Goal: Task Accomplishment & Management: Use online tool/utility

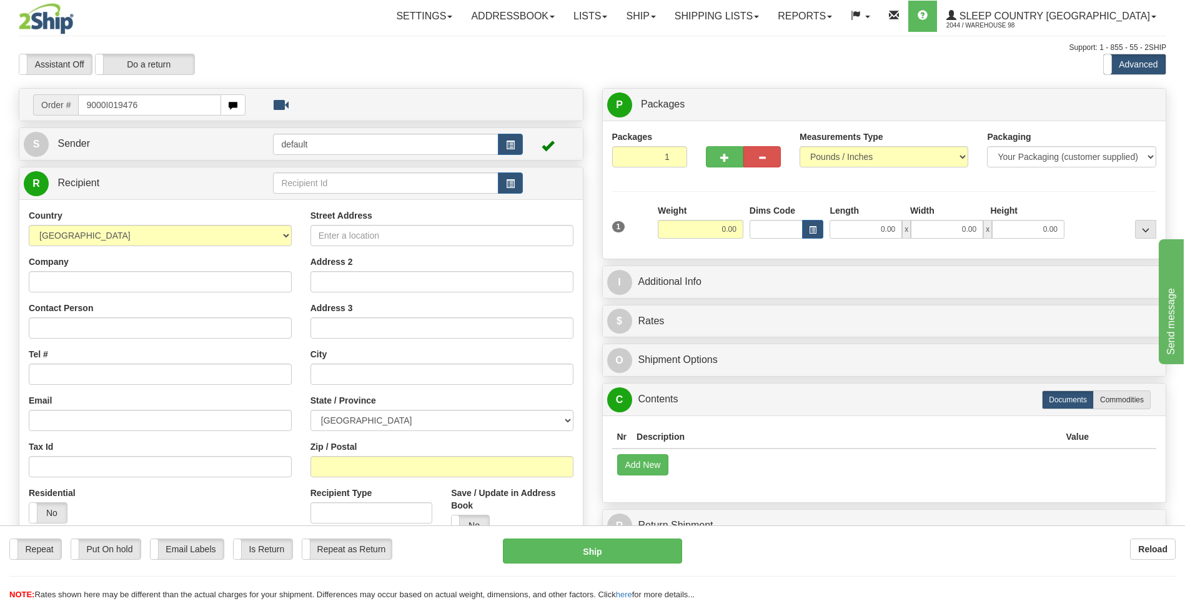
type input "9000I019476"
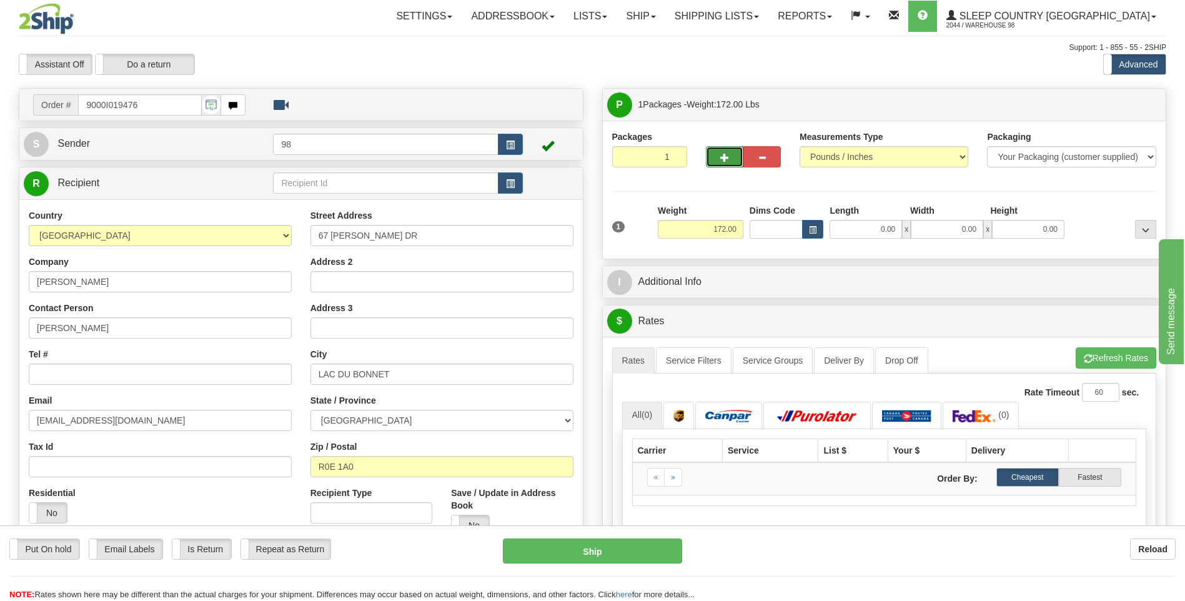
click at [722, 157] on span "button" at bounding box center [724, 158] width 9 height 8
type input "2"
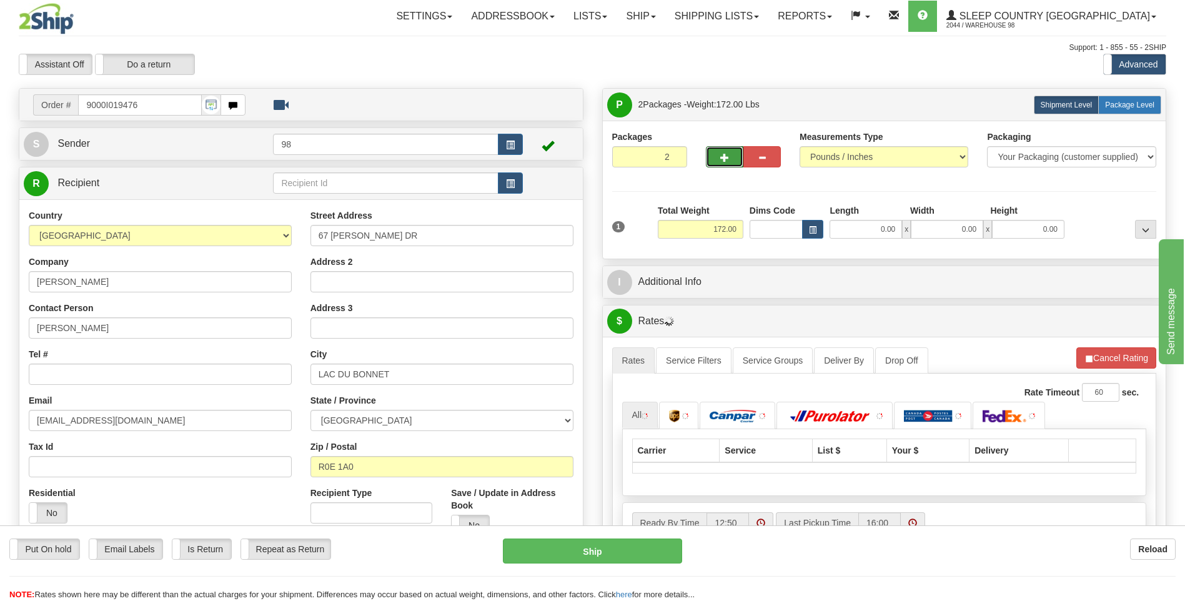
click at [1117, 107] on span "Package Level" at bounding box center [1129, 105] width 49 height 9
radio input "true"
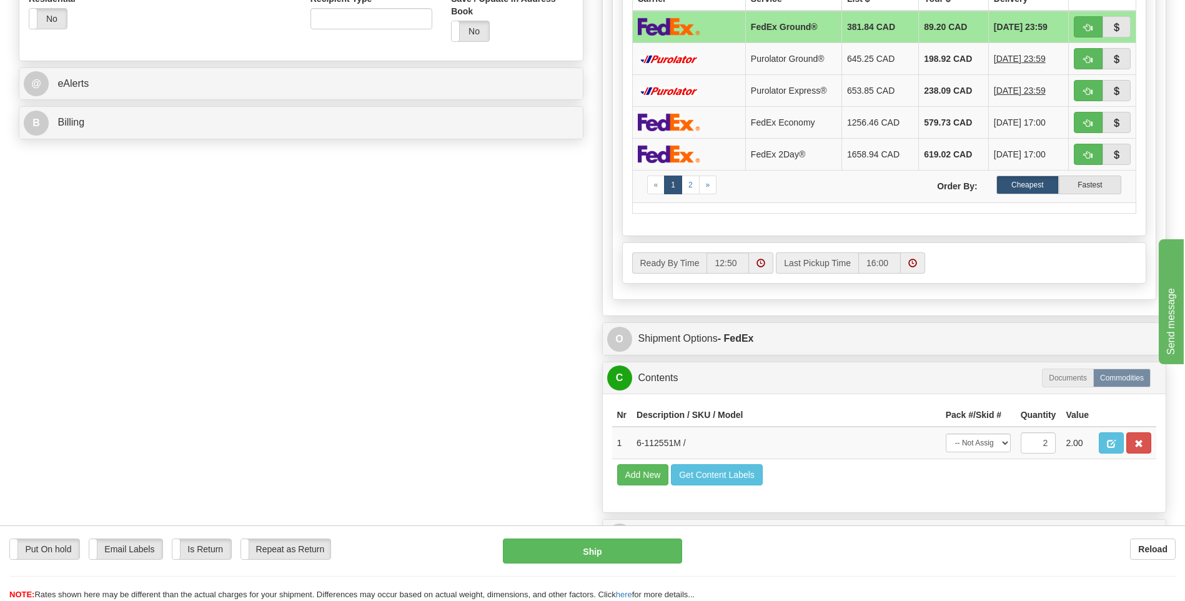
scroll to position [500, 0]
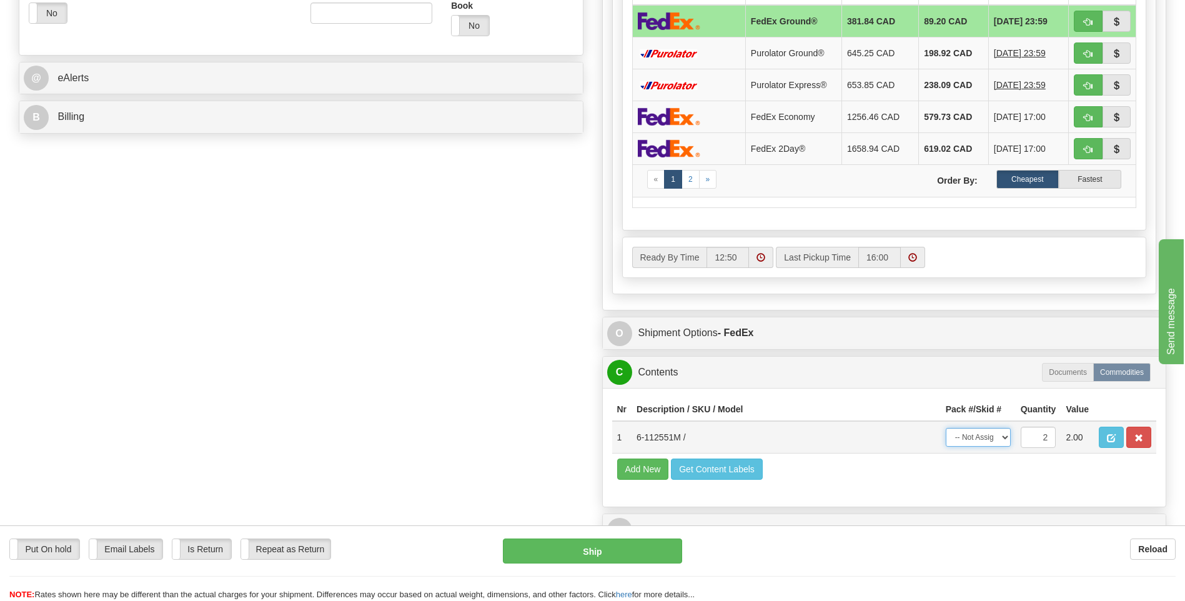
click at [1003, 435] on select "-- Not Assigned -- Package 1 Package 2 Split" at bounding box center [978, 437] width 65 height 19
select select "SPLIT"
click at [946, 428] on select "-- Not Assigned -- Package 1 Package 2 Split" at bounding box center [978, 437] width 65 height 19
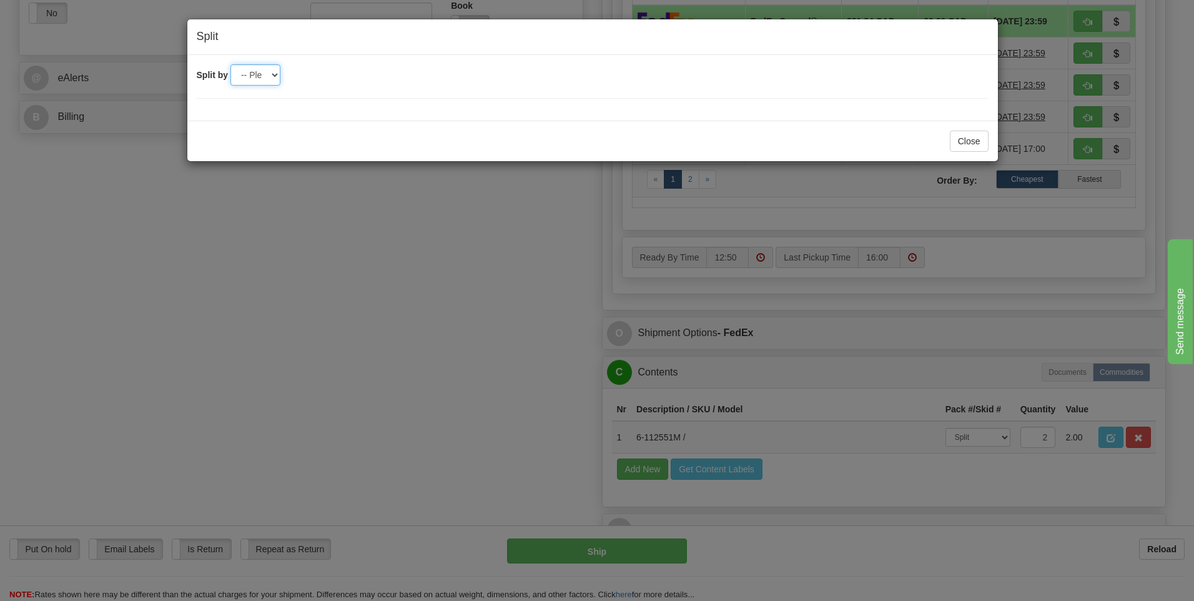
click at [277, 79] on select "-- Please select -- 2" at bounding box center [255, 74] width 50 height 21
select select "2"
click at [230, 64] on select "-- Please select -- 2" at bounding box center [255, 74] width 50 height 21
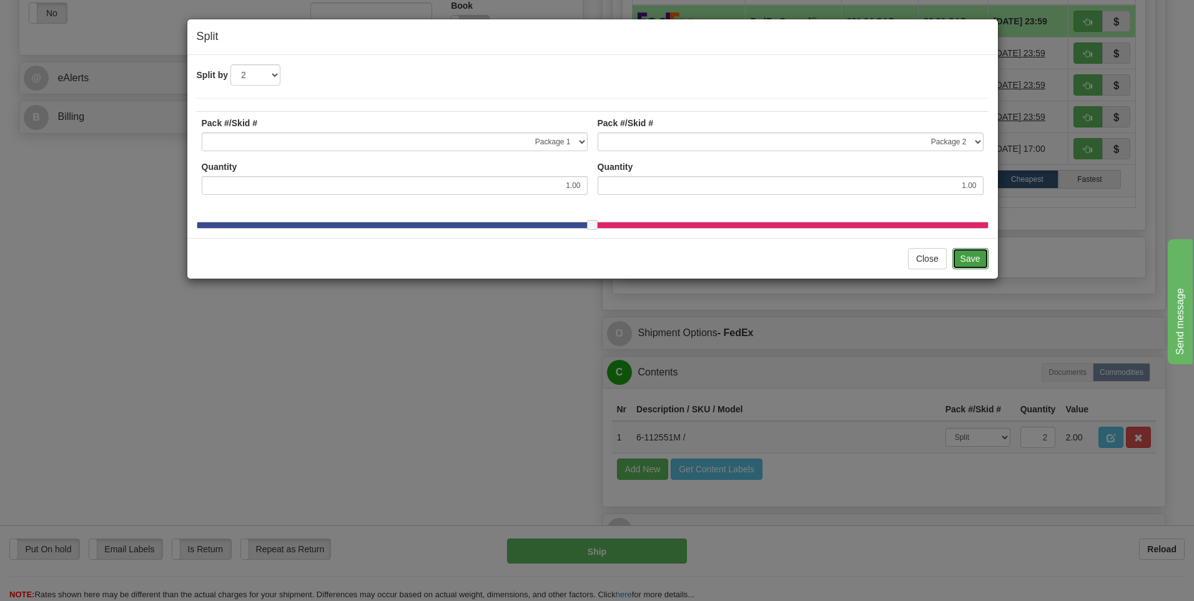
click at [961, 264] on button "Save" at bounding box center [971, 258] width 36 height 21
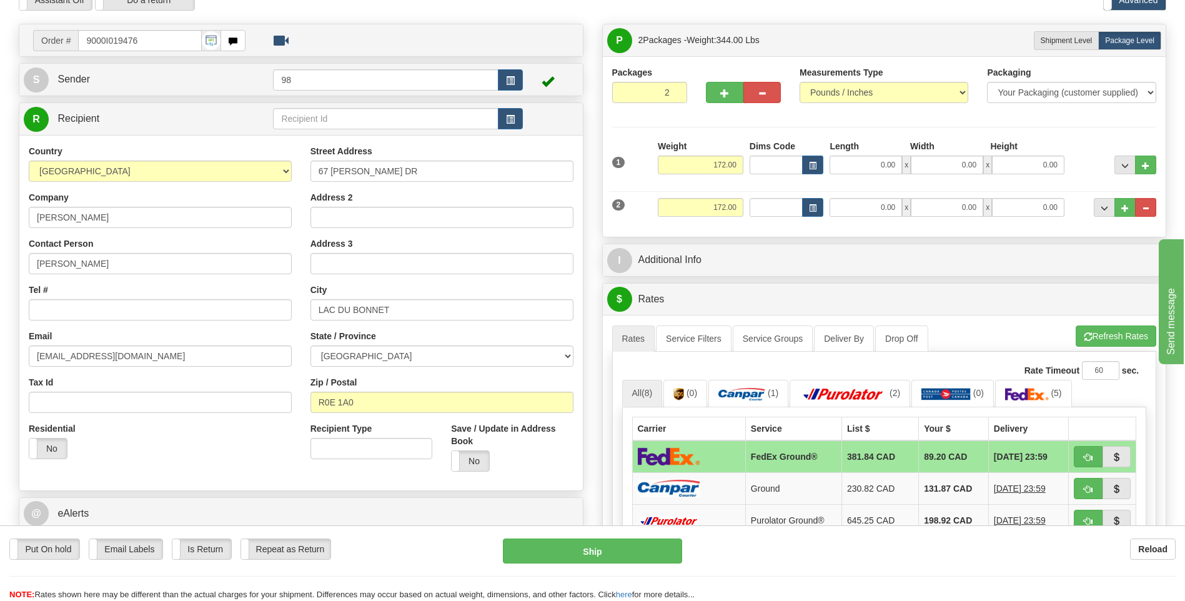
scroll to position [62, 0]
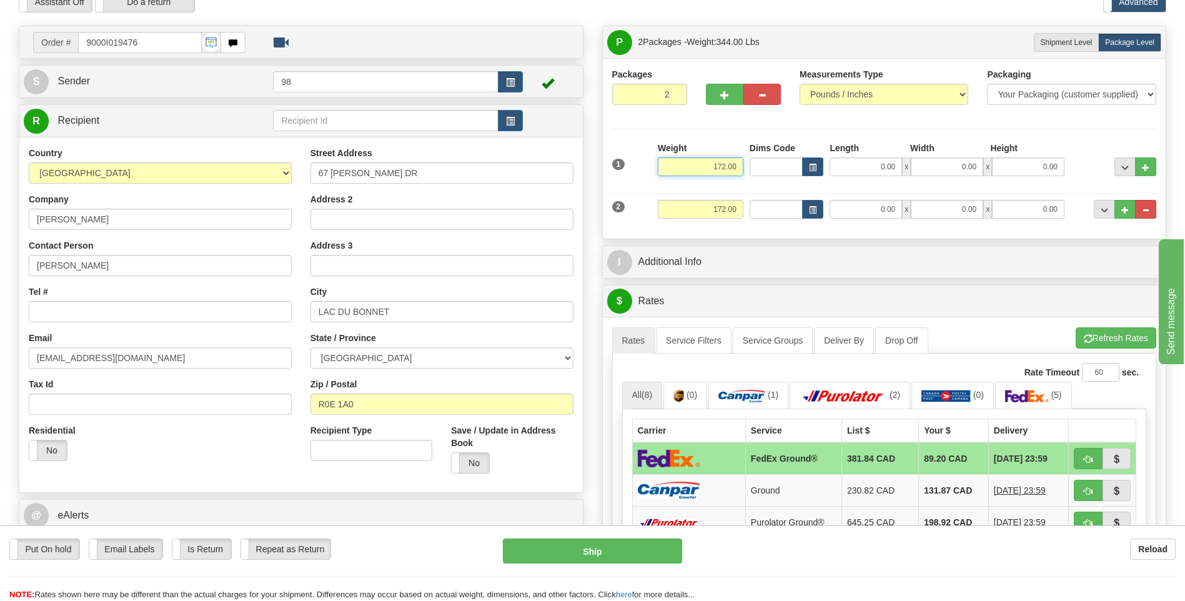
drag, startPoint x: 703, startPoint y: 170, endPoint x: 767, endPoint y: 169, distance: 63.7
click at [767, 169] on div "1 Weight 172.00 Dims Code x" at bounding box center [884, 164] width 551 height 44
type input "54.00"
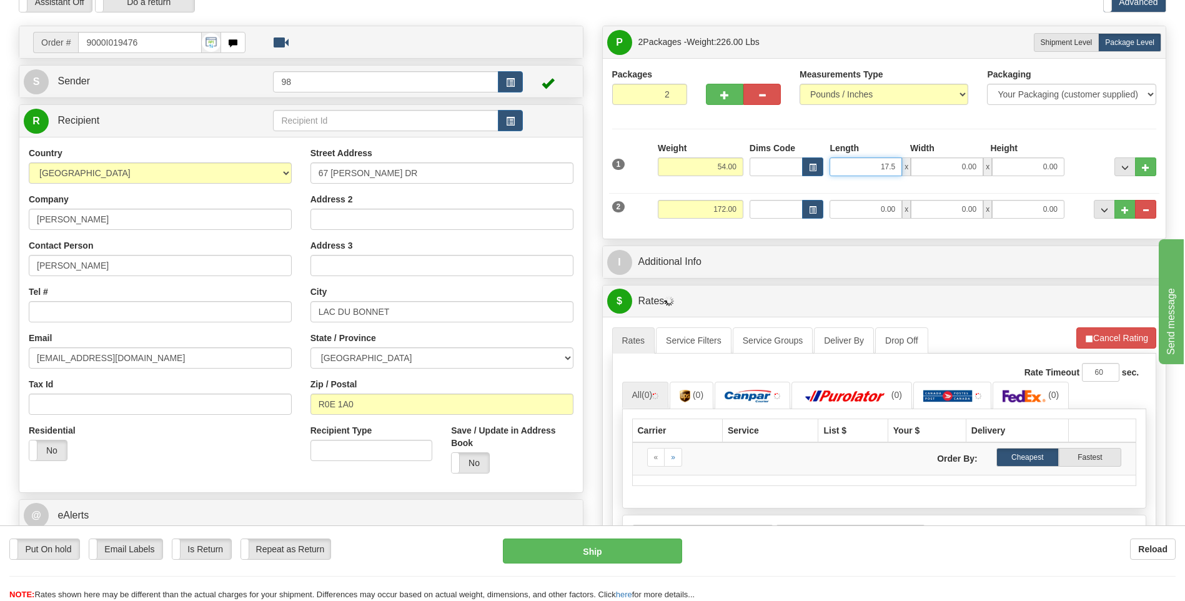
type input "17.50"
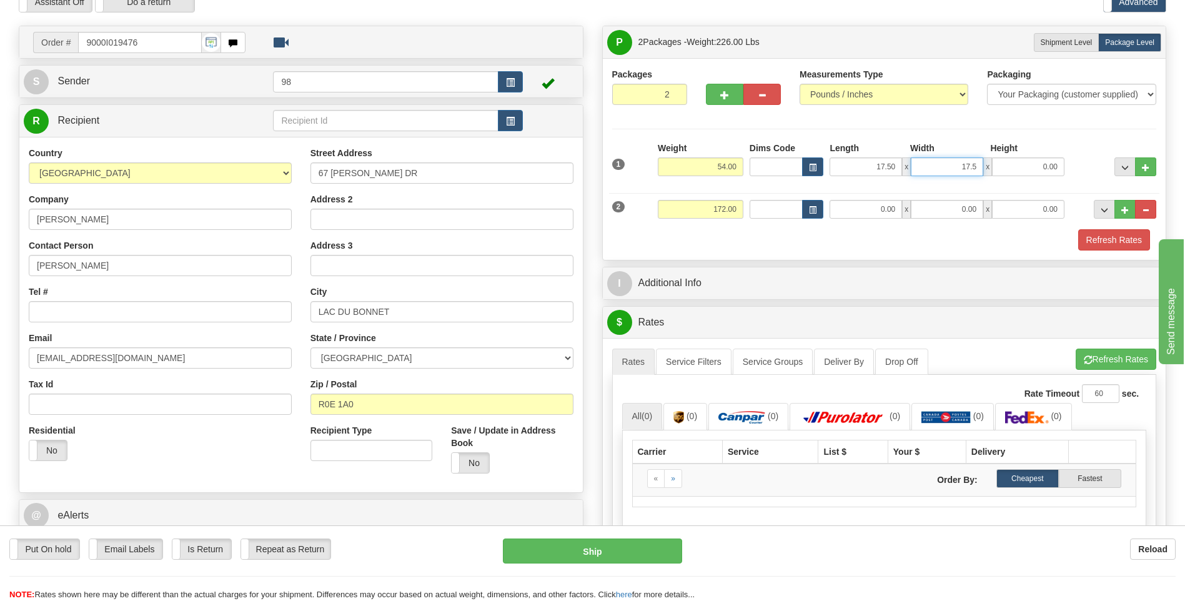
type input "17.50"
type input "44.00"
type input "54.00"
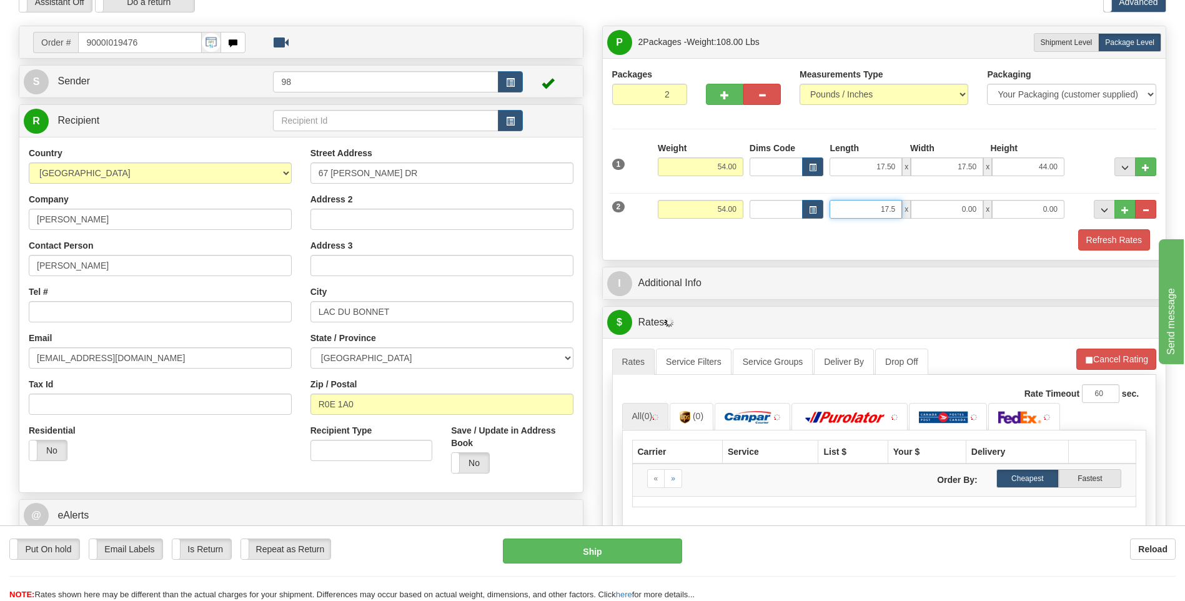
type input "17.50"
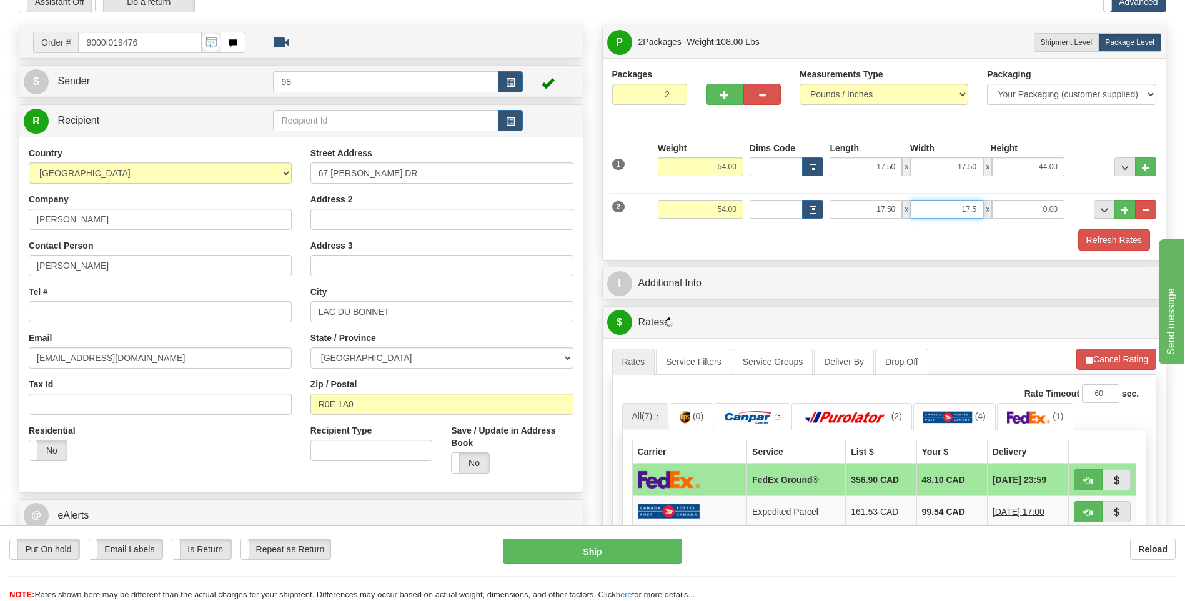
type input "17.50"
type input "44.00"
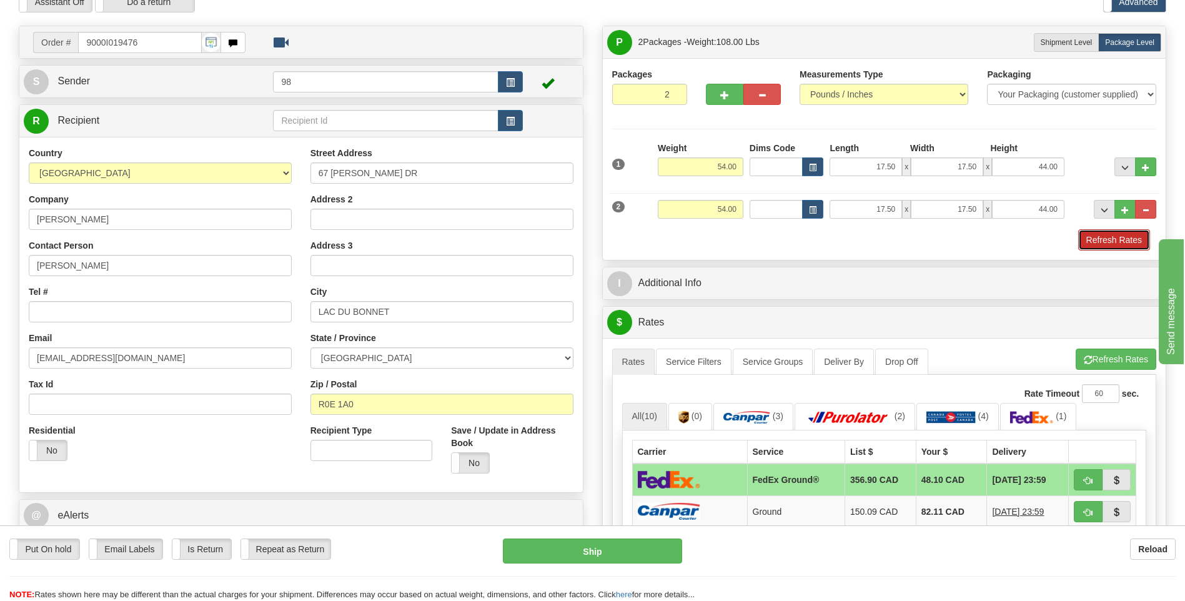
click at [1105, 241] on button "Refresh Rates" at bounding box center [1114, 239] width 72 height 21
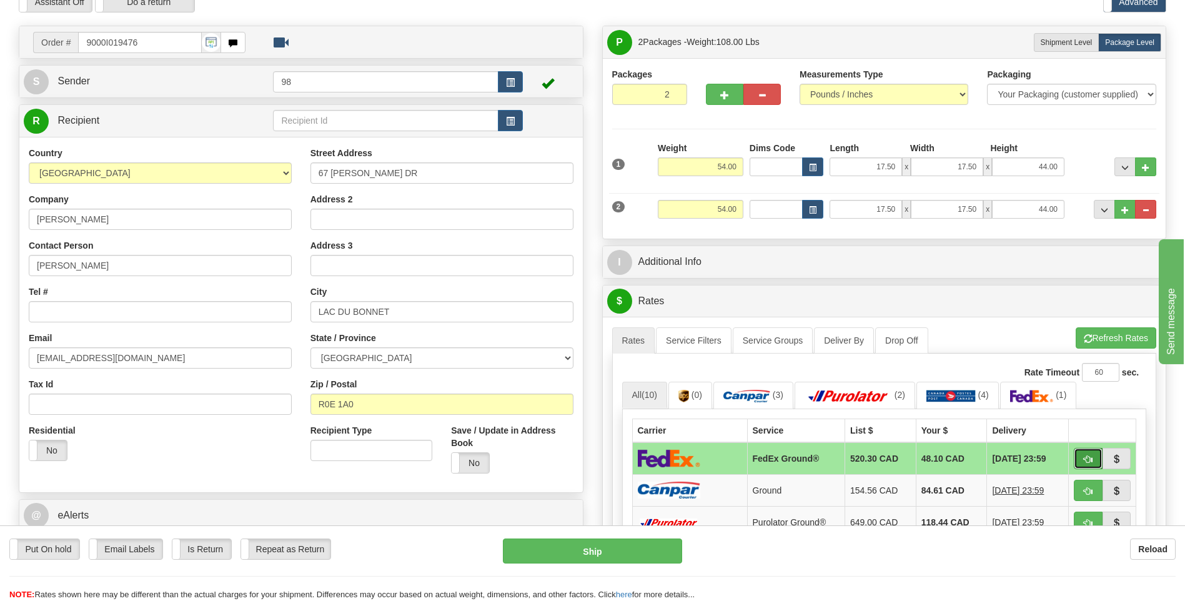
click at [1090, 457] on span "button" at bounding box center [1088, 459] width 9 height 8
type input "92"
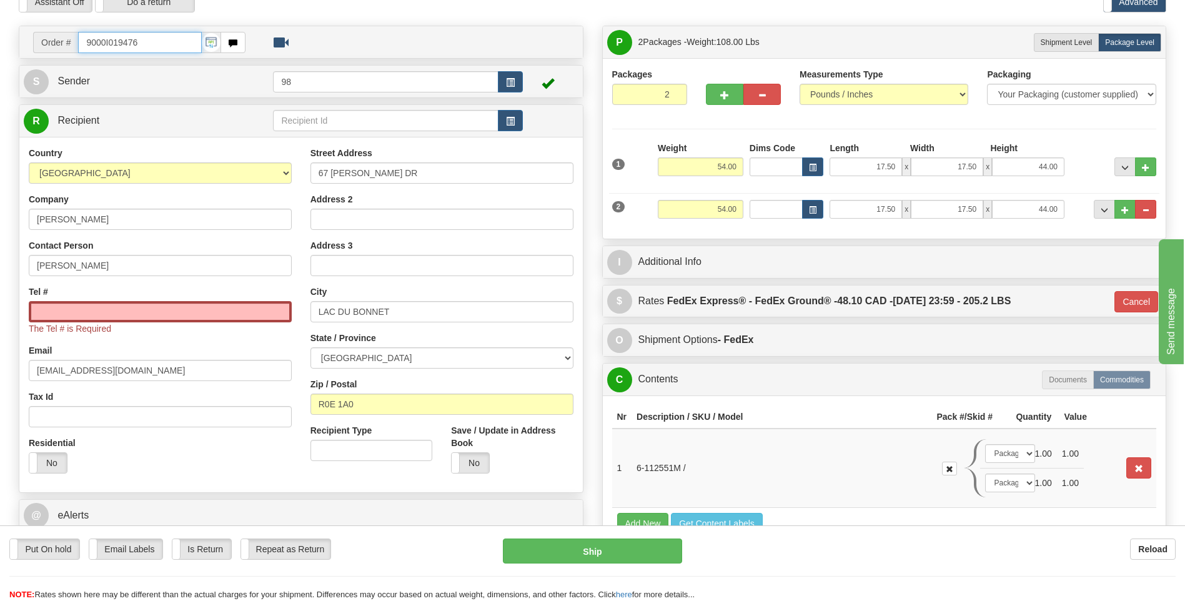
drag, startPoint x: 141, startPoint y: 47, endPoint x: 45, endPoint y: 50, distance: 96.2
click at [45, 50] on div "Order # 9000I019476" at bounding box center [139, 42] width 212 height 21
click at [236, 309] on input "Tel #" at bounding box center [160, 311] width 263 height 21
paste input "[PHONE_NUMBER]"
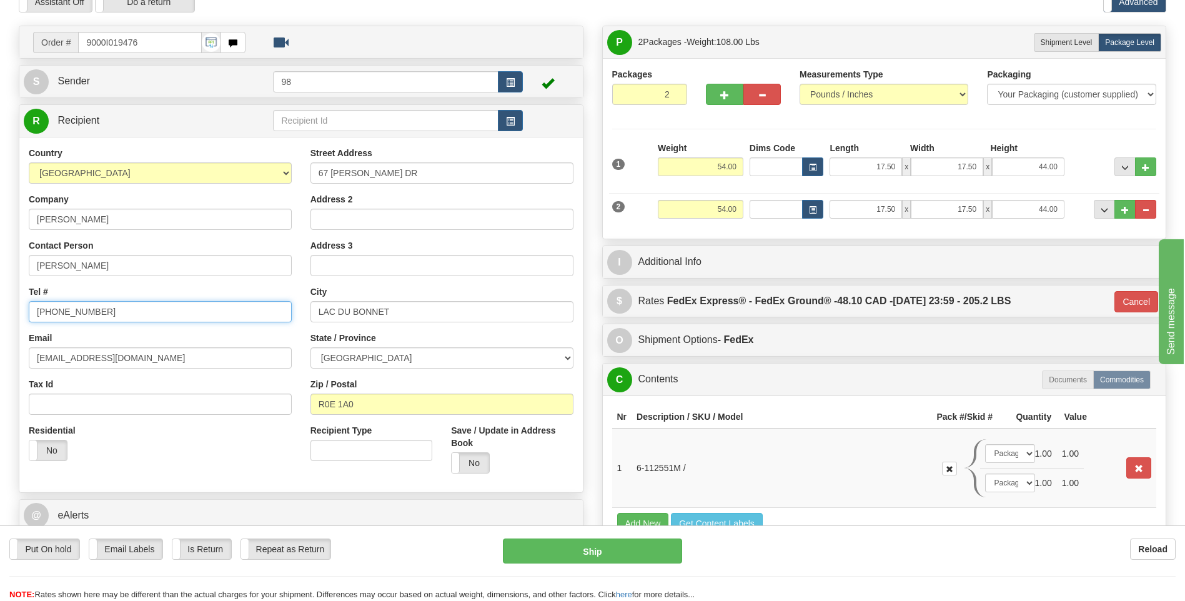
type input "[PHONE_NUMBER]"
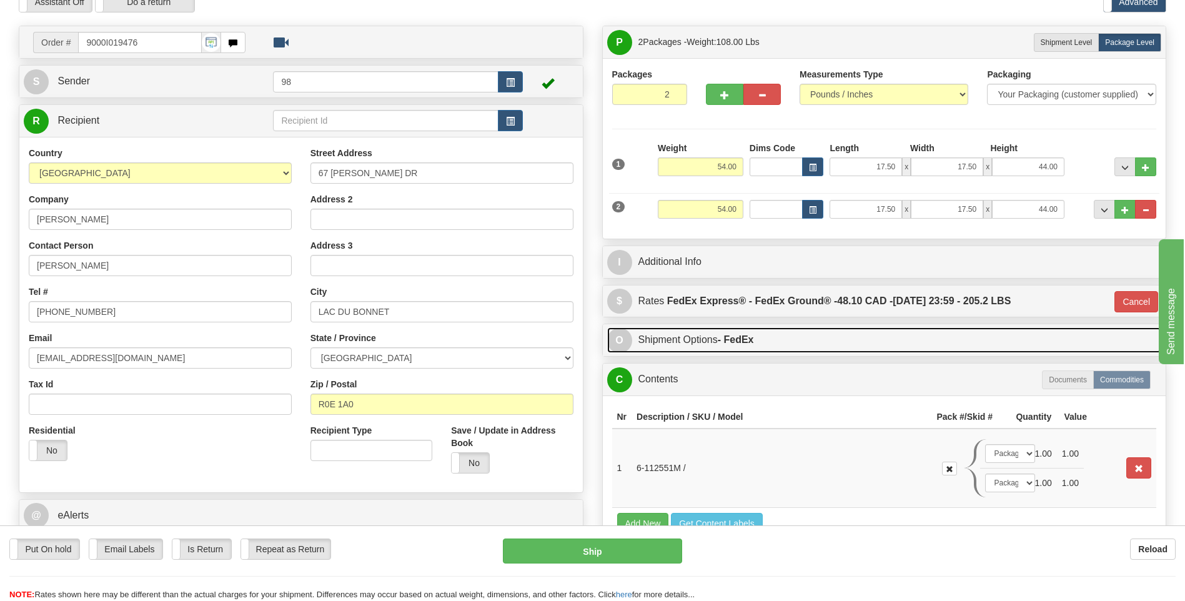
click at [760, 336] on link "O Shipment Options - FedEx" at bounding box center [884, 340] width 555 height 26
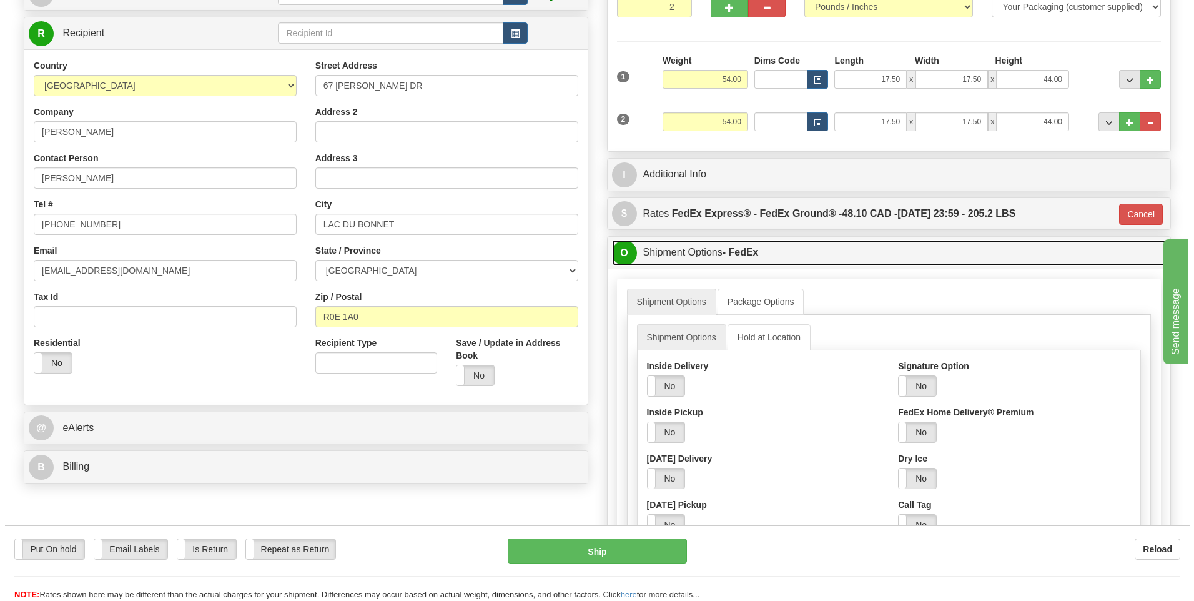
scroll to position [187, 0]
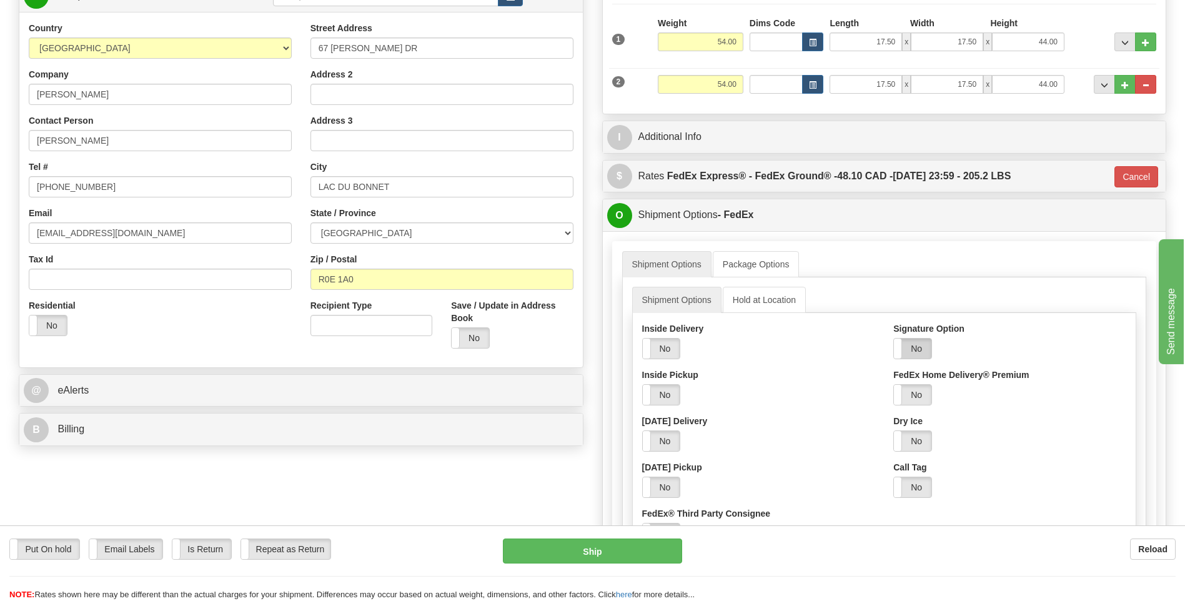
click at [913, 349] on label "No" at bounding box center [912, 349] width 37 height 20
click at [930, 392] on select "Adult Direct Indirect No Signature Required Service Default" at bounding box center [946, 394] width 107 height 21
select select "2"
click at [893, 384] on select "Adult Direct Indirect No Signature Required Service Default" at bounding box center [946, 394] width 107 height 21
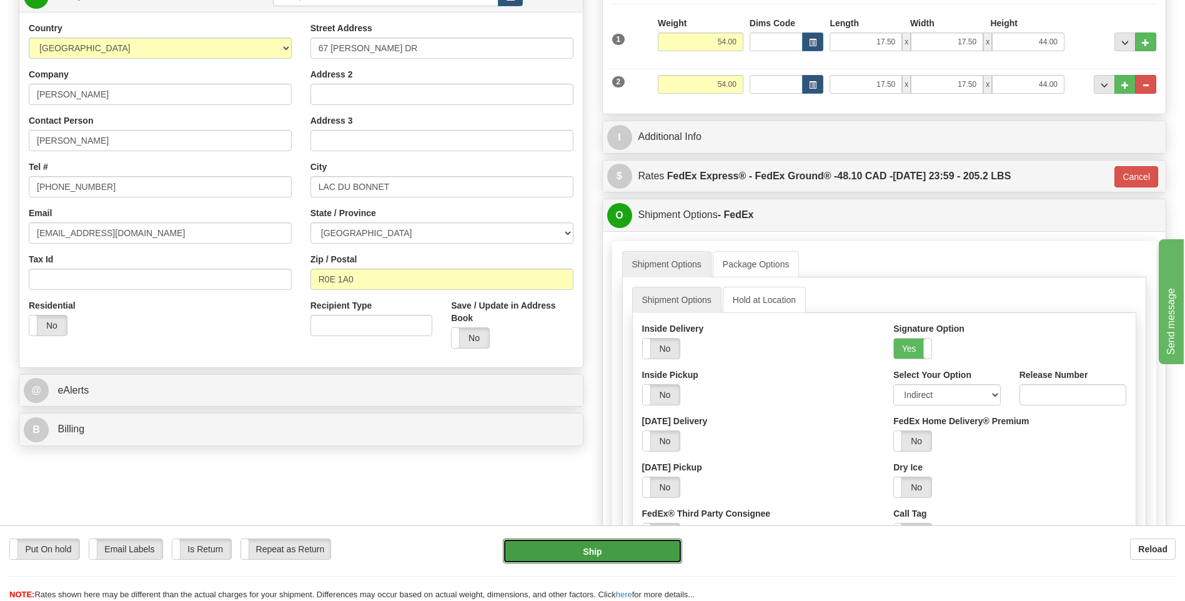
click at [619, 541] on button "Ship" at bounding box center [592, 550] width 179 height 25
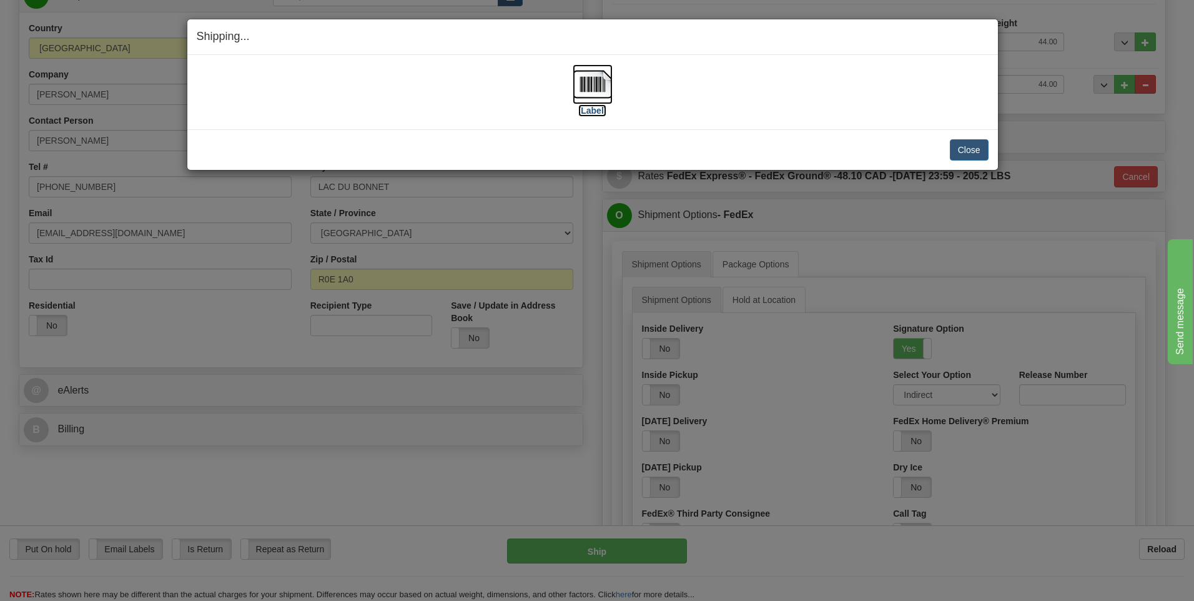
click at [584, 85] on img at bounding box center [593, 84] width 40 height 40
click at [983, 151] on button "Close" at bounding box center [969, 149] width 39 height 21
